Goal: Information Seeking & Learning: Learn about a topic

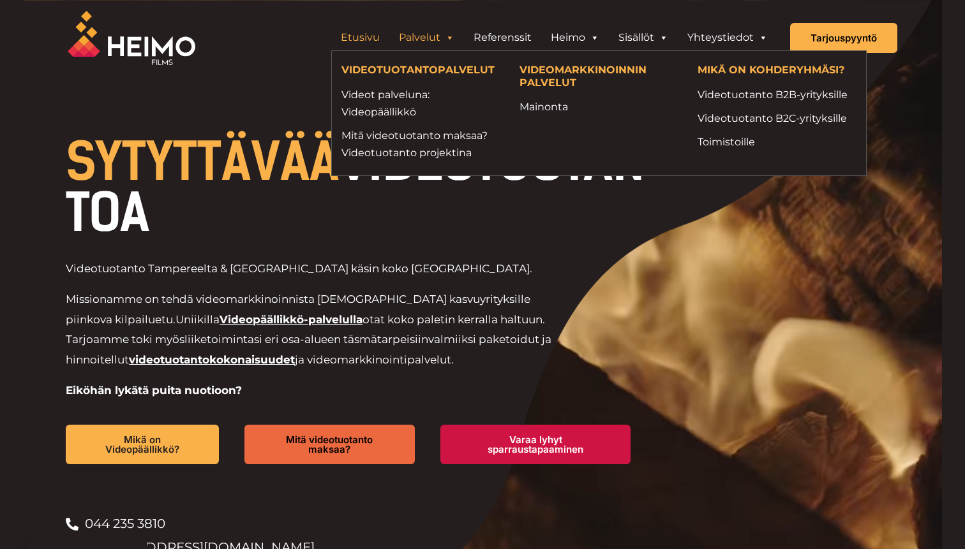
click at [433, 36] on link "Palvelut" at bounding box center [426, 38] width 75 height 26
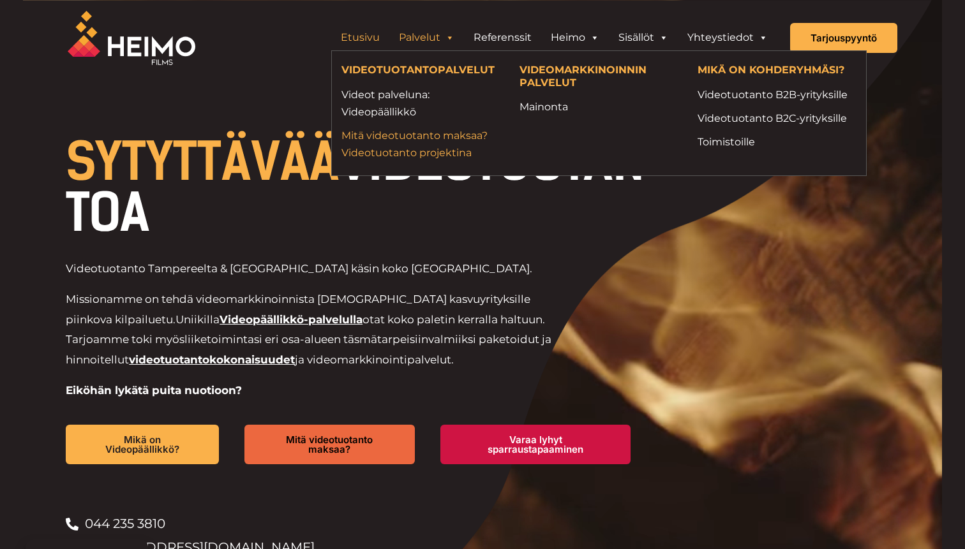
click at [443, 160] on link "Mitä videotuotanto maksaa? Videotuotanto projektina" at bounding box center [420, 144] width 159 height 34
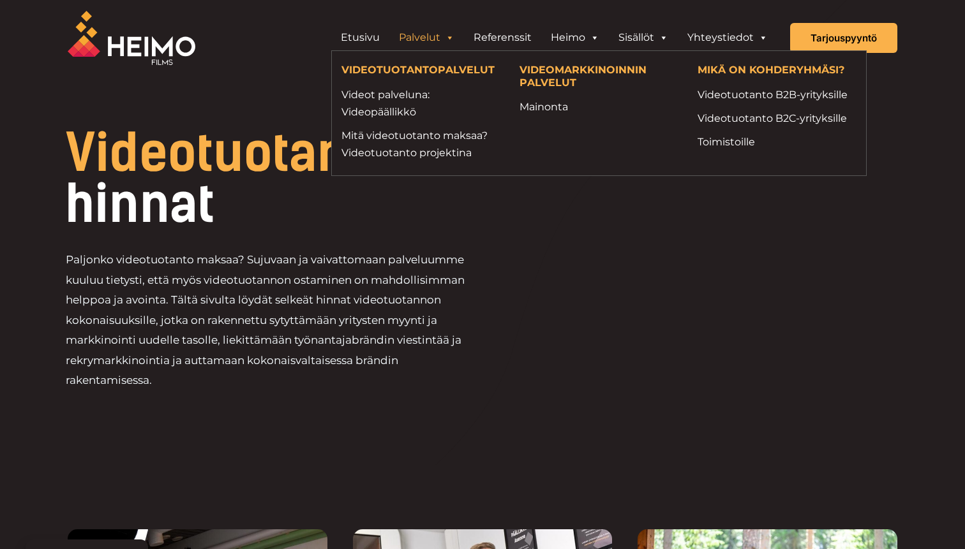
click at [447, 36] on span "Header Widget 1" at bounding box center [449, 38] width 10 height 26
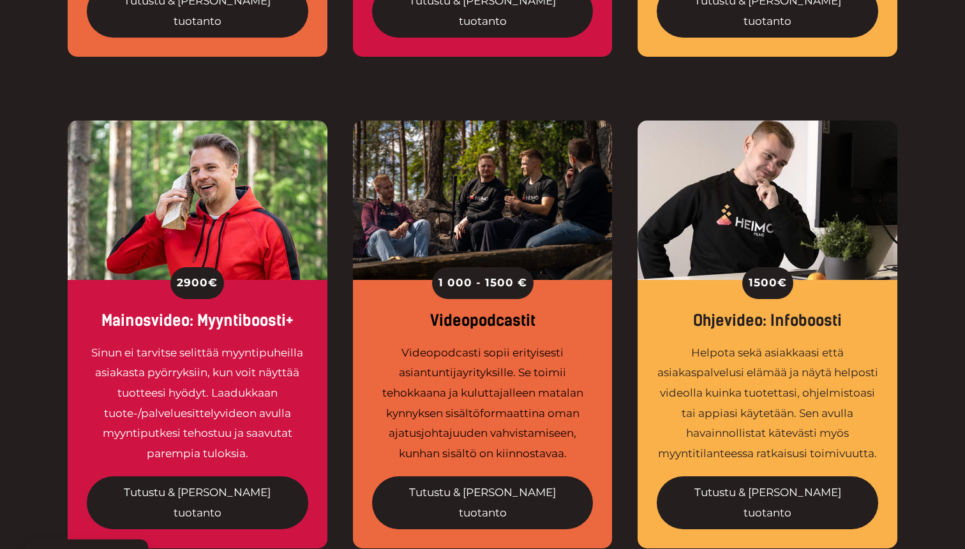
scroll to position [1396, 0]
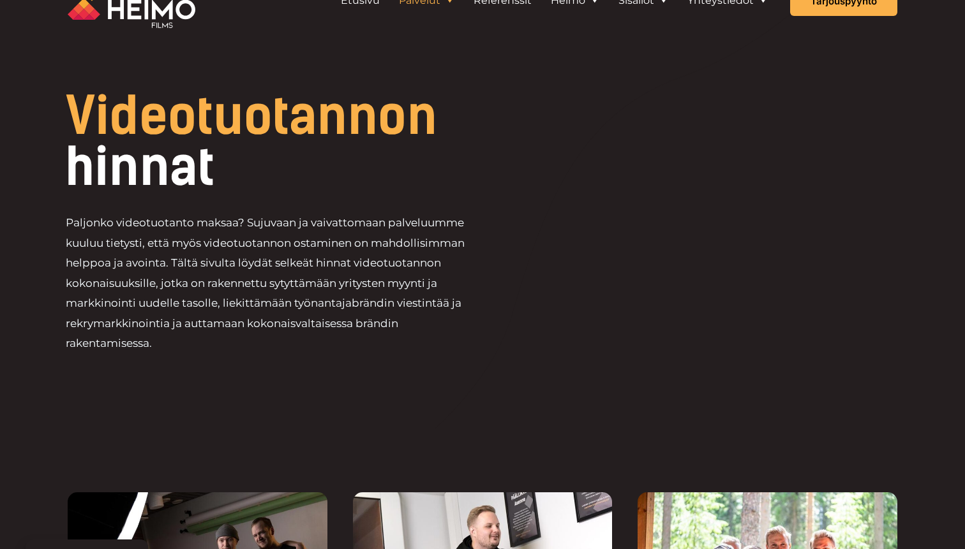
scroll to position [0, 0]
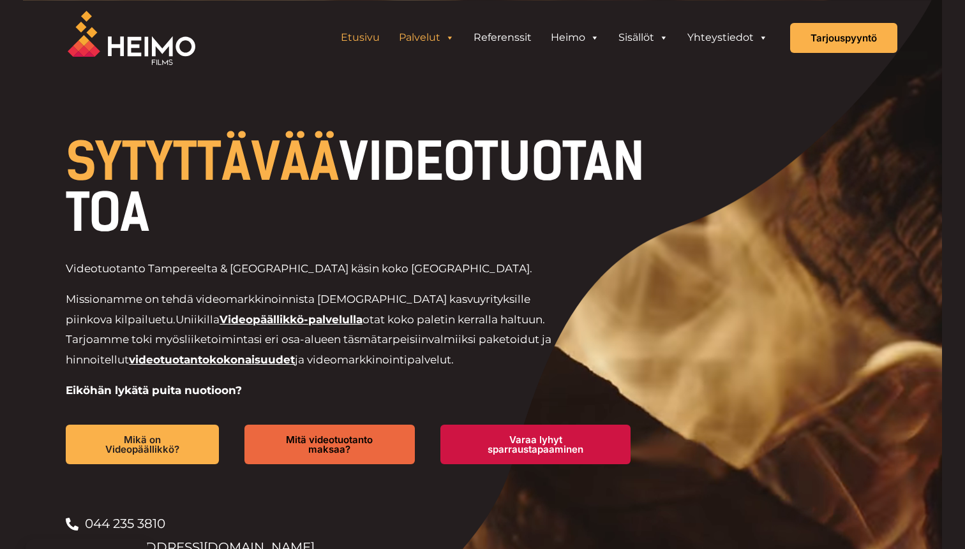
click at [442, 38] on link "Palvelut" at bounding box center [426, 38] width 75 height 26
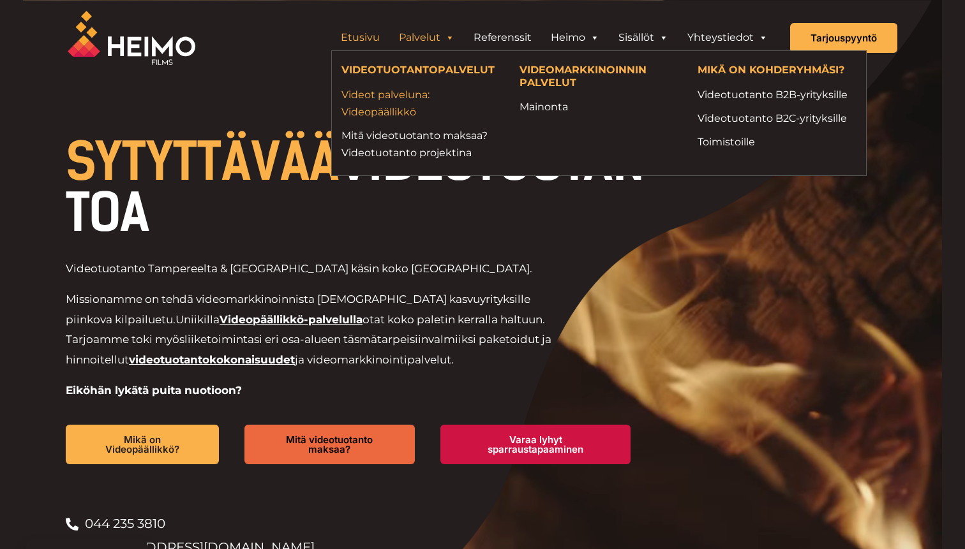
click at [411, 107] on link "Videot palveluna: Videopäällikkö" at bounding box center [420, 103] width 159 height 34
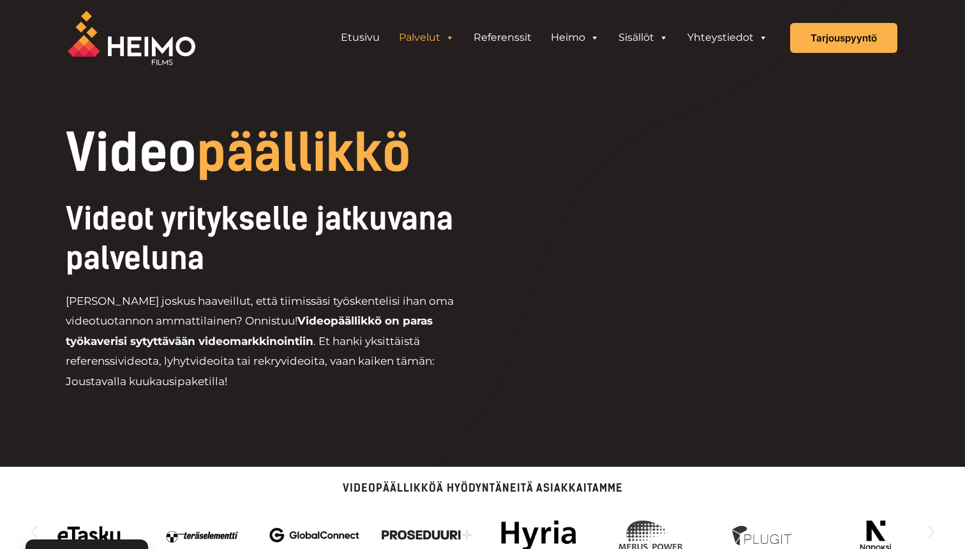
click at [434, 36] on link "Palvelut" at bounding box center [426, 38] width 75 height 26
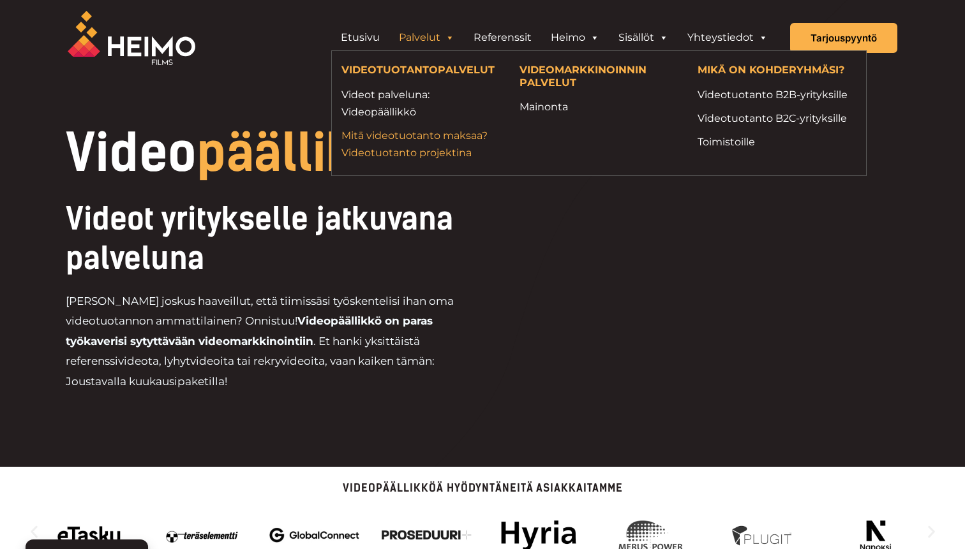
click at [433, 154] on link "Mitä videotuotanto maksaa? Videotuotanto projektina" at bounding box center [420, 144] width 159 height 34
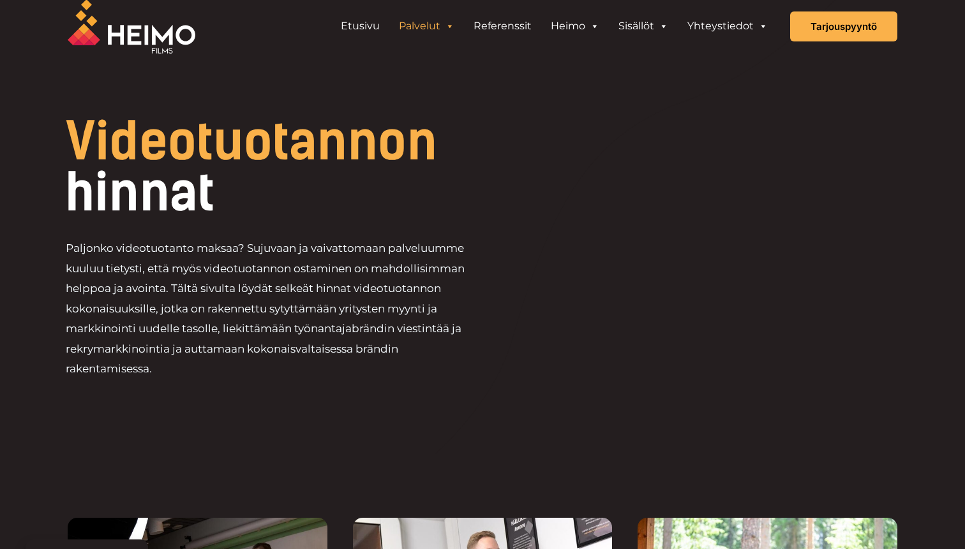
scroll to position [23, 0]
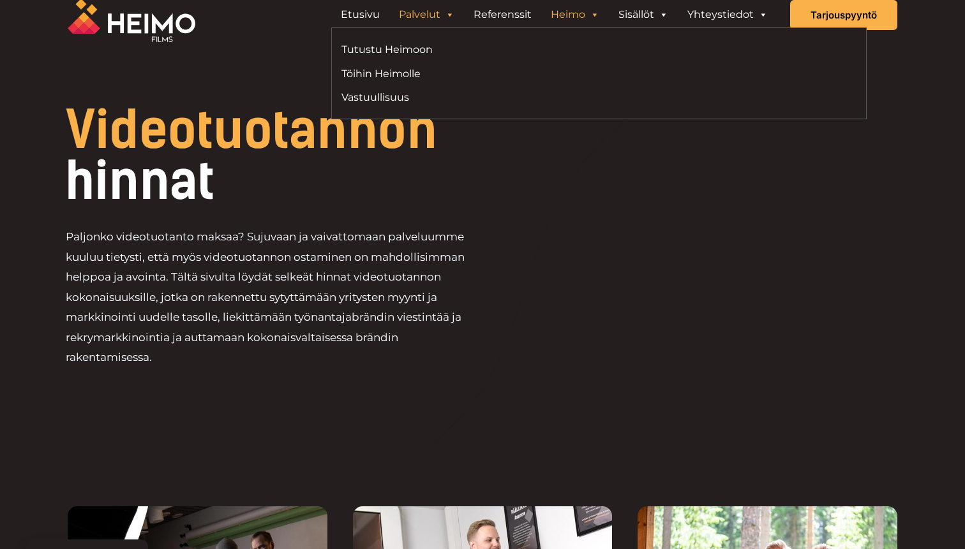
click at [573, 15] on link "Heimo" at bounding box center [575, 15] width 68 height 26
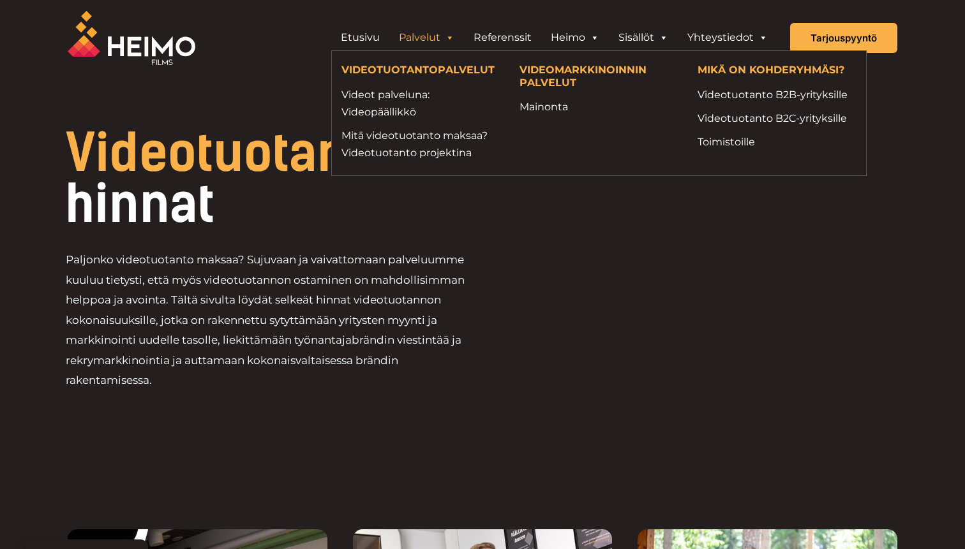
click at [431, 31] on link "Palvelut" at bounding box center [426, 38] width 75 height 26
click at [501, 13] on div "Etusivu Palvelut VIDEOTUOTANTOPALVELUT Videot palveluna: Videopäällikkö Mitä vi…" at bounding box center [584, 38] width 625 height 76
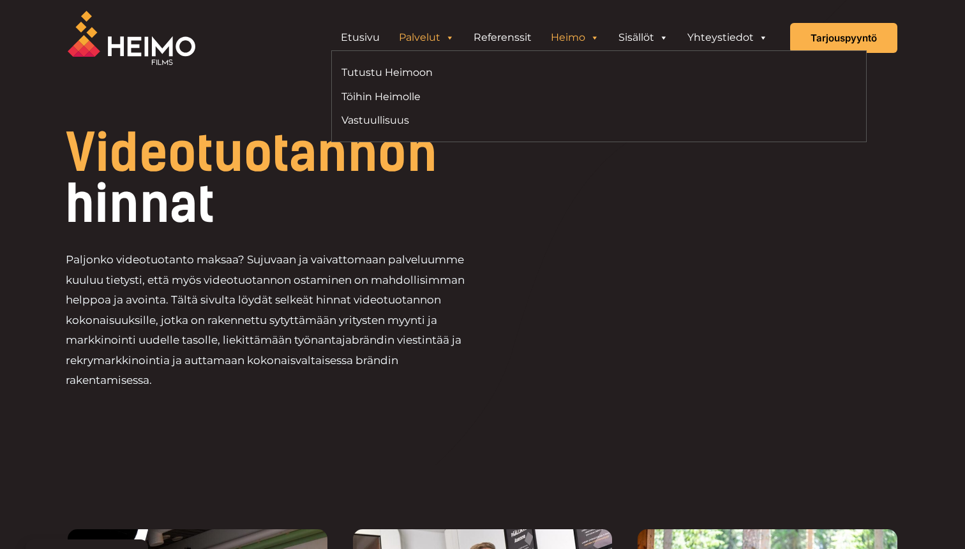
click at [581, 46] on link "Heimo" at bounding box center [575, 38] width 68 height 26
click at [566, 14] on div "Etusivu Palvelut VIDEOTUOTANTOPALVELUT Videot palveluna: Videopäällikkö Mitä vi…" at bounding box center [584, 38] width 625 height 76
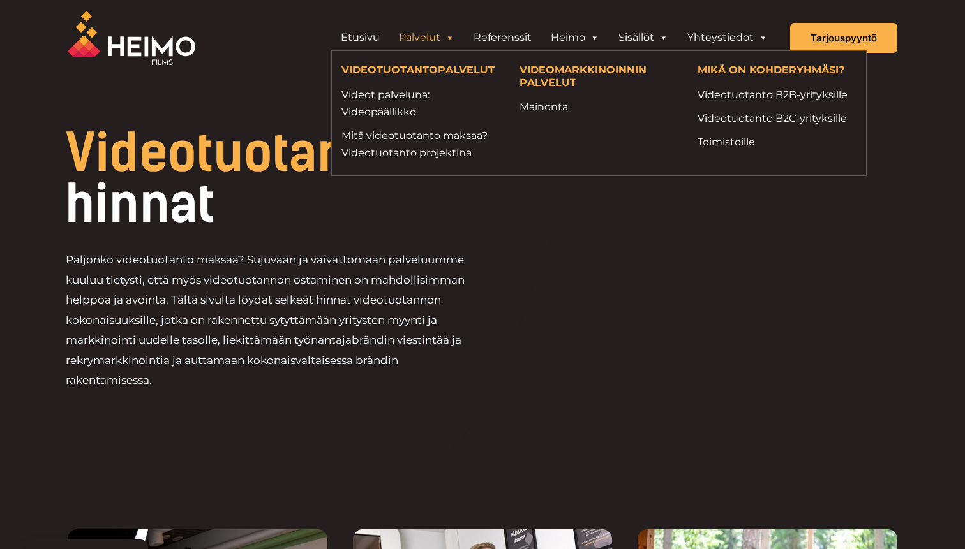
click at [423, 43] on link "Palvelut" at bounding box center [426, 38] width 75 height 26
click at [410, 25] on link "Palvelut" at bounding box center [426, 38] width 75 height 26
click at [425, 5] on div "Etusivu Palvelut VIDEOTUOTANTOPALVELUT Videot palveluna: Videopäällikkö Mitä vi…" at bounding box center [584, 38] width 625 height 76
click at [447, 40] on span "Header Widget 1" at bounding box center [449, 38] width 10 height 26
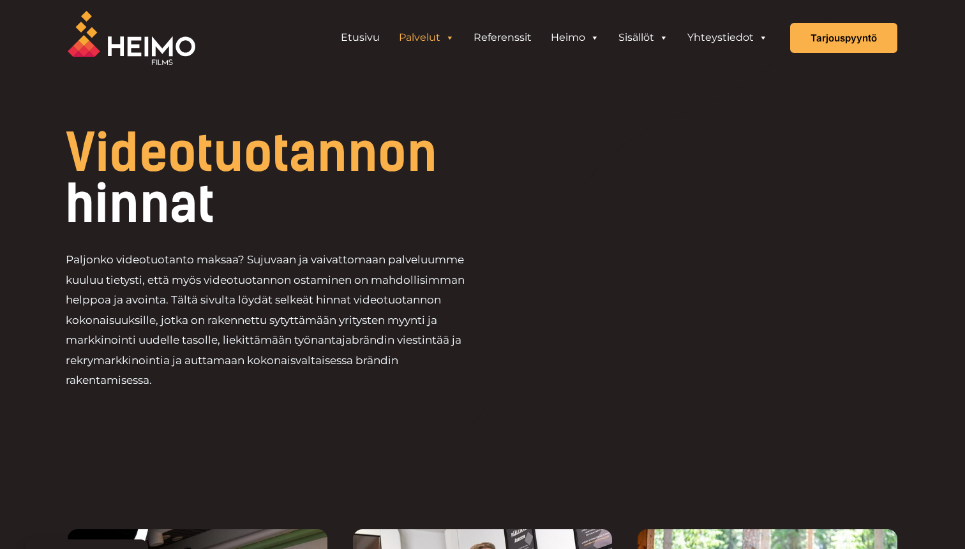
click at [447, 42] on span "Header Widget 1" at bounding box center [449, 38] width 10 height 26
click at [741, 13] on div "Etusivu Palvelut VIDEOTUOTANTOPALVELUT Videot palveluna: Videopäällikkö Mitä vi…" at bounding box center [584, 38] width 625 height 76
